Goal: Check status

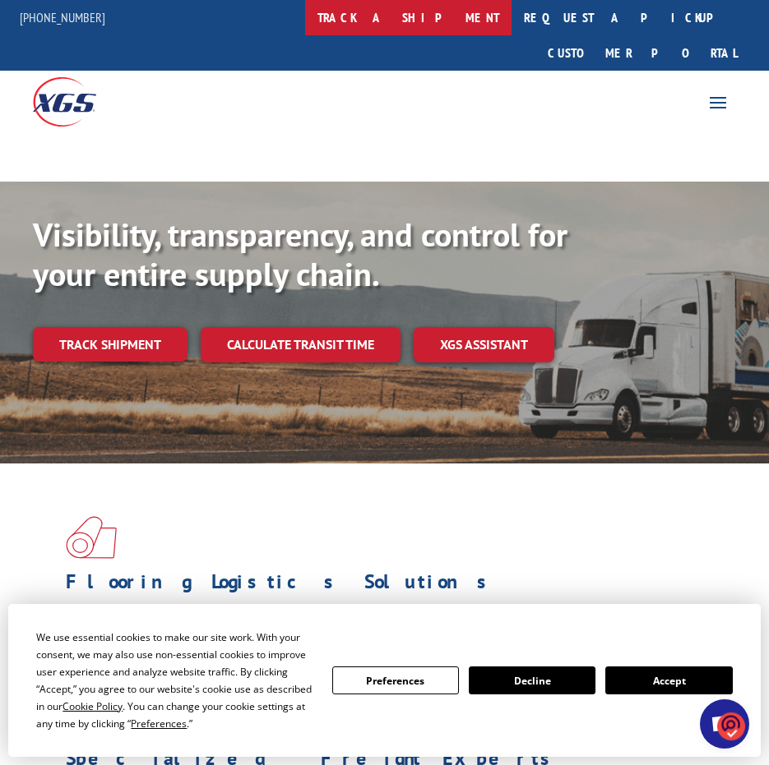
click at [439, 17] on link "track a shipment" at bounding box center [408, 17] width 206 height 35
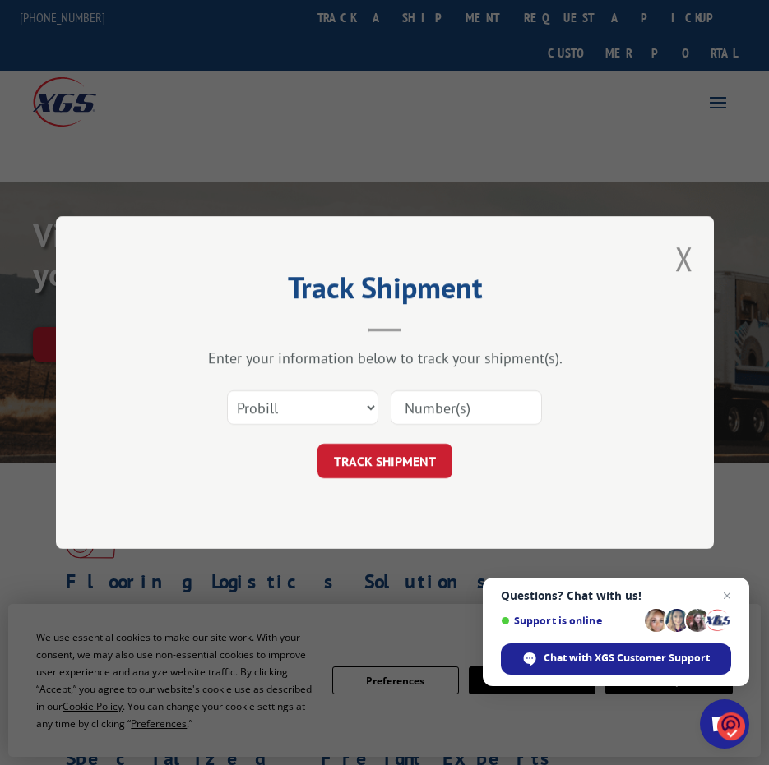
click at [431, 409] on input at bounding box center [465, 407] width 151 height 35
type input "16229818"
click at [391, 467] on button "TRACK SHIPMENT" at bounding box center [384, 461] width 135 height 35
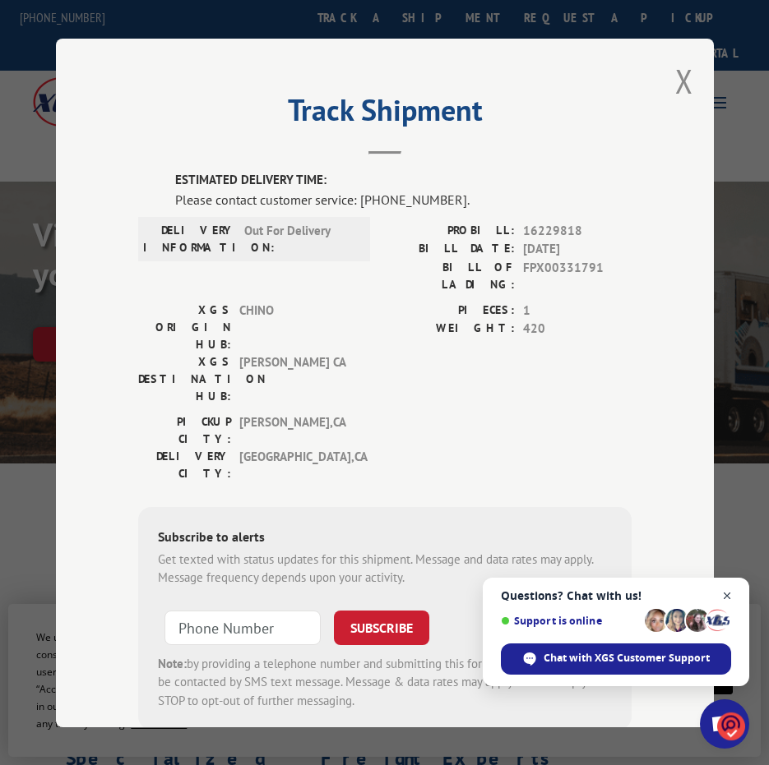
click at [735, 585] on span "Questions? Chat with us! Support is online Chat with XGS Customer Support" at bounding box center [616, 632] width 266 height 109
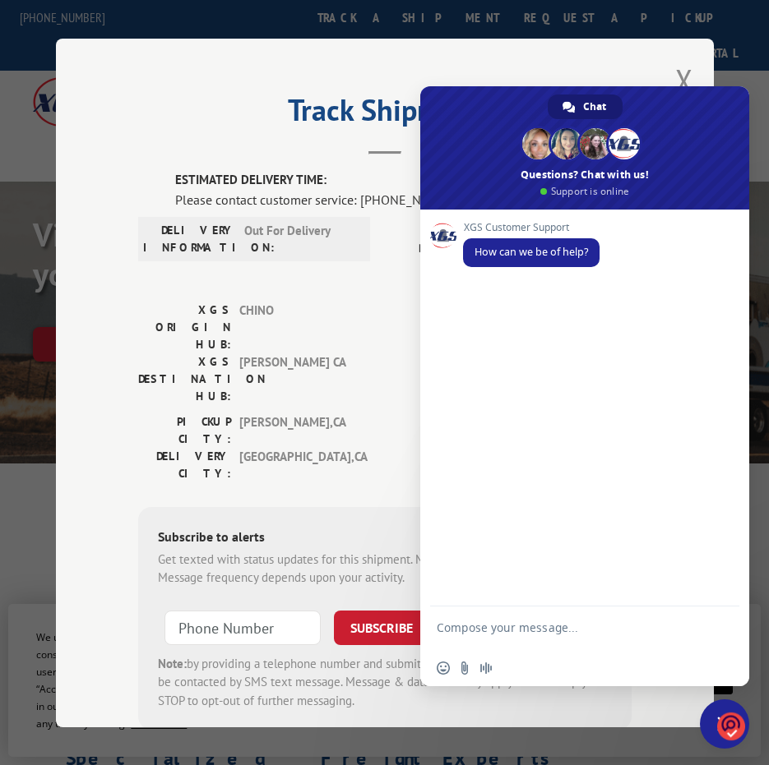
click at [369, 303] on div "XGS ORIGIN HUB: CHINO XGS DESTINATION HUB: TRACY [GEOGRAPHIC_DATA] PIECES: 1 WE…" at bounding box center [384, 357] width 493 height 112
click at [307, 701] on div "Track Shipment ESTIMATED DELIVERY TIME: Please contact customer service: [PHONE…" at bounding box center [385, 383] width 658 height 689
drag, startPoint x: 681, startPoint y: 114, endPoint x: 448, endPoint y: 135, distance: 234.4
click at [449, 136] on span at bounding box center [584, 147] width 329 height 123
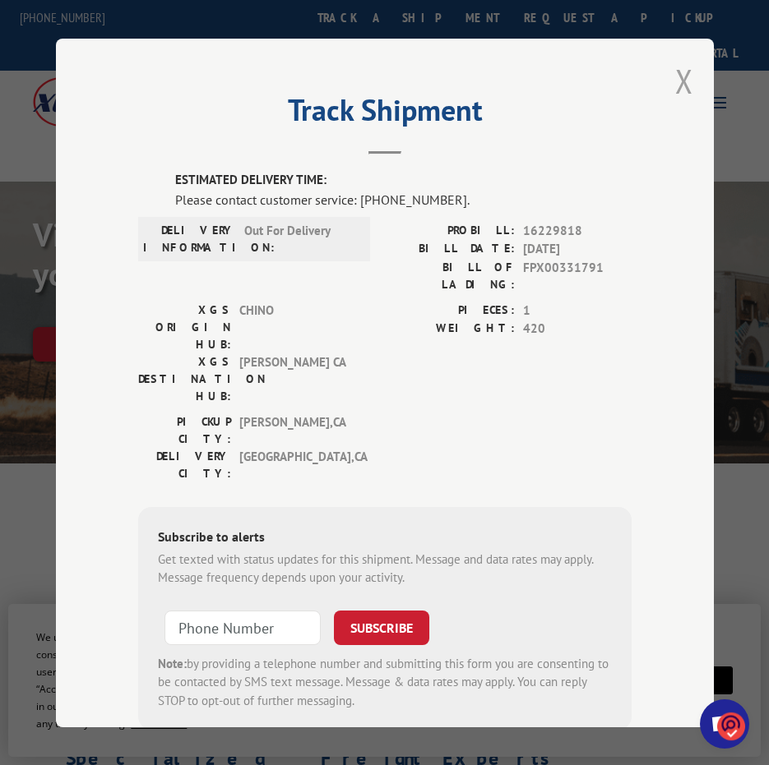
click at [675, 73] on button "Close modal" at bounding box center [684, 81] width 18 height 44
